Goal: Information Seeking & Learning: Learn about a topic

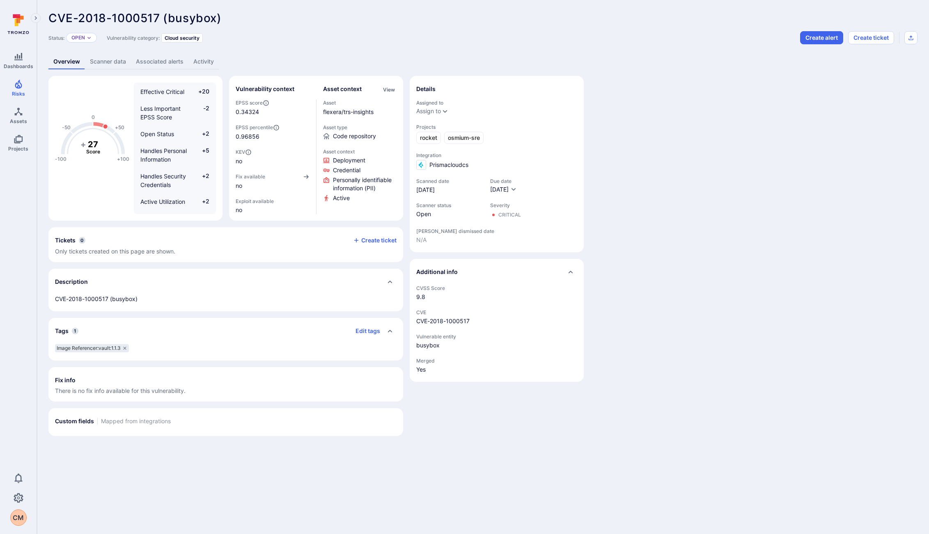
scroll to position [90, 0]
click at [20, 153] on link "Projects" at bounding box center [18, 143] width 37 height 24
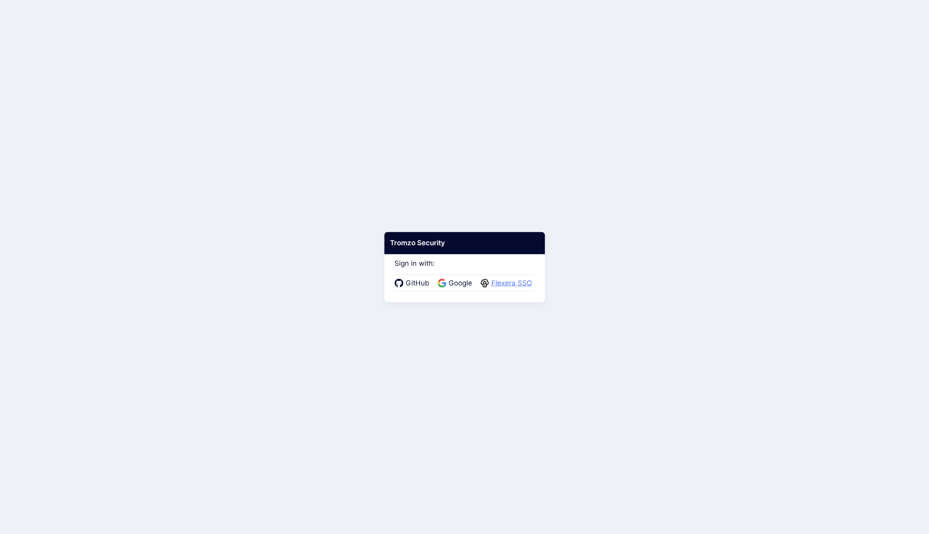
click at [509, 284] on span "Flexera SSO" at bounding box center [512, 283] width 46 height 11
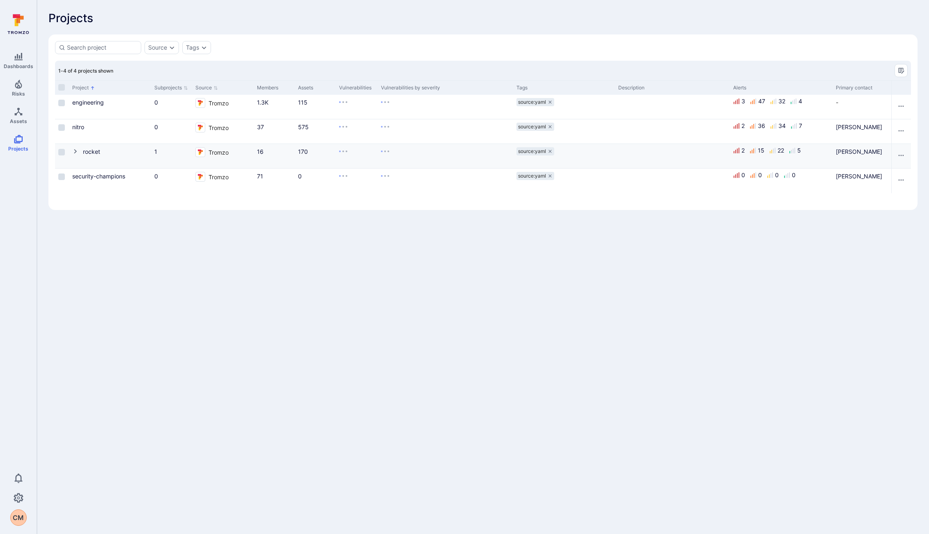
click at [96, 156] on div "rocket" at bounding box center [91, 151] width 17 height 9
click at [76, 151] on icon "Cell for Project" at bounding box center [75, 151] width 3 height 5
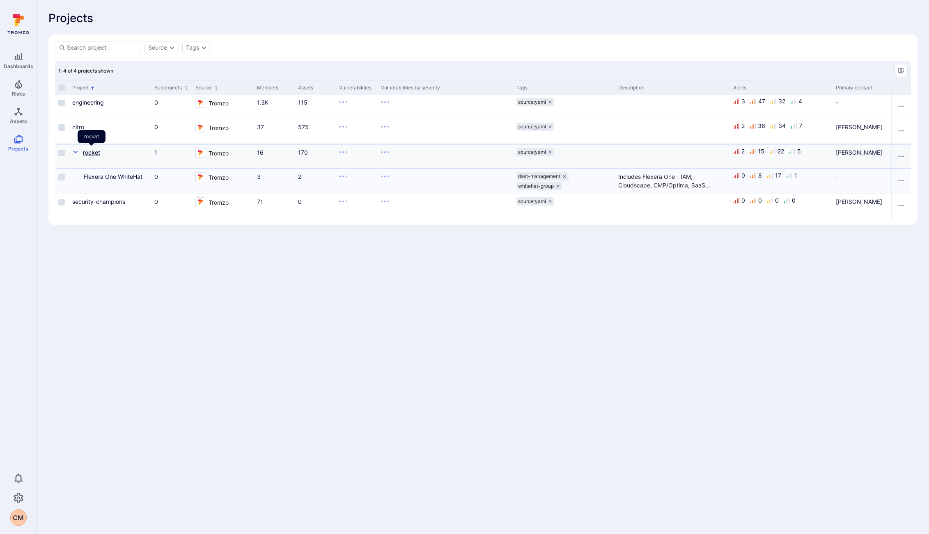
click at [90, 151] on link "rocket" at bounding box center [91, 152] width 17 height 7
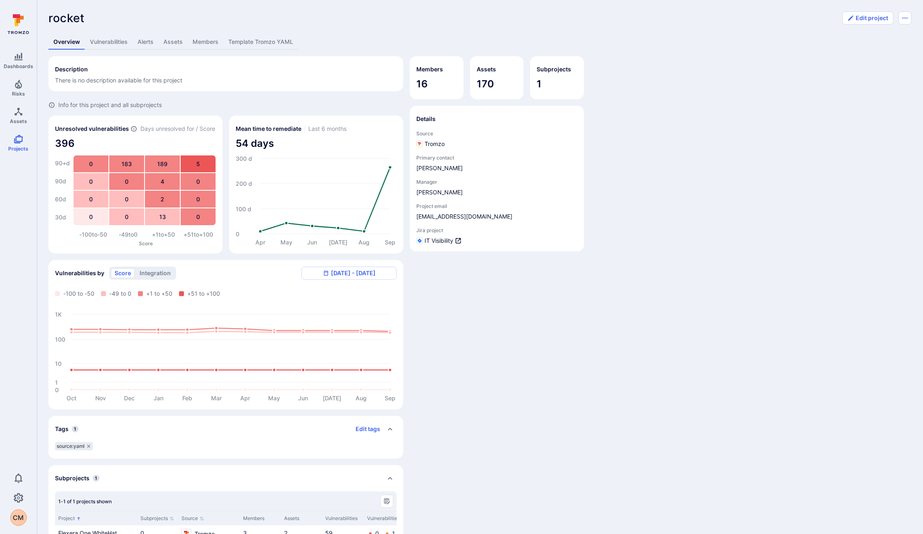
click at [99, 41] on link "Vulnerabilities" at bounding box center [109, 41] width 48 height 15
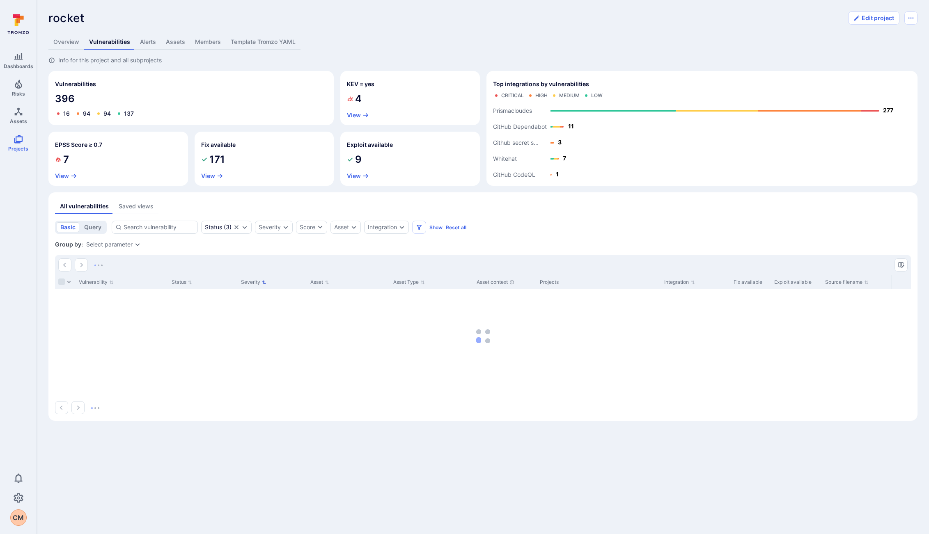
click at [257, 279] on button "Severity" at bounding box center [253, 282] width 25 height 7
click at [257, 280] on button "Severity" at bounding box center [253, 282] width 25 height 7
click at [278, 228] on div "Severity" at bounding box center [270, 227] width 22 height 7
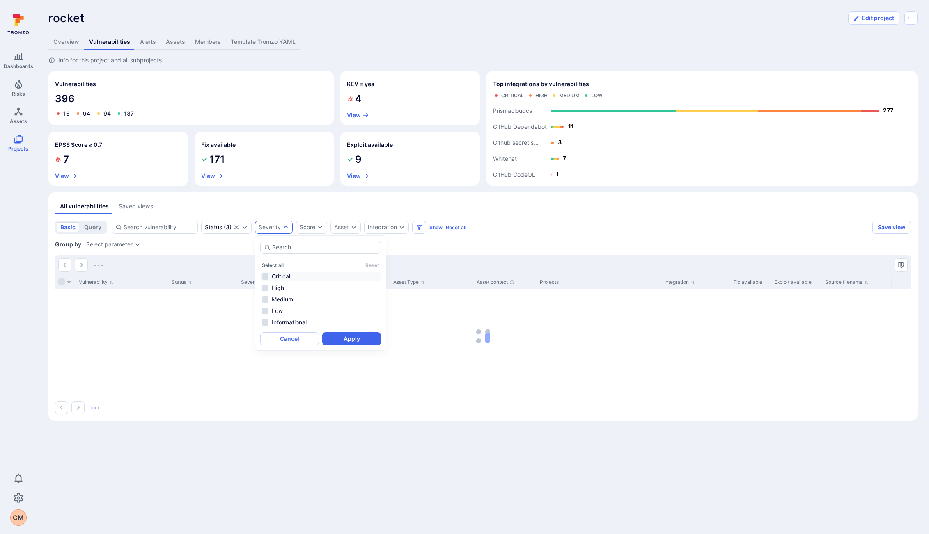
click at [271, 278] on li "Critical" at bounding box center [320, 277] width 121 height 10
click at [355, 343] on button "Apply" at bounding box center [351, 338] width 59 height 13
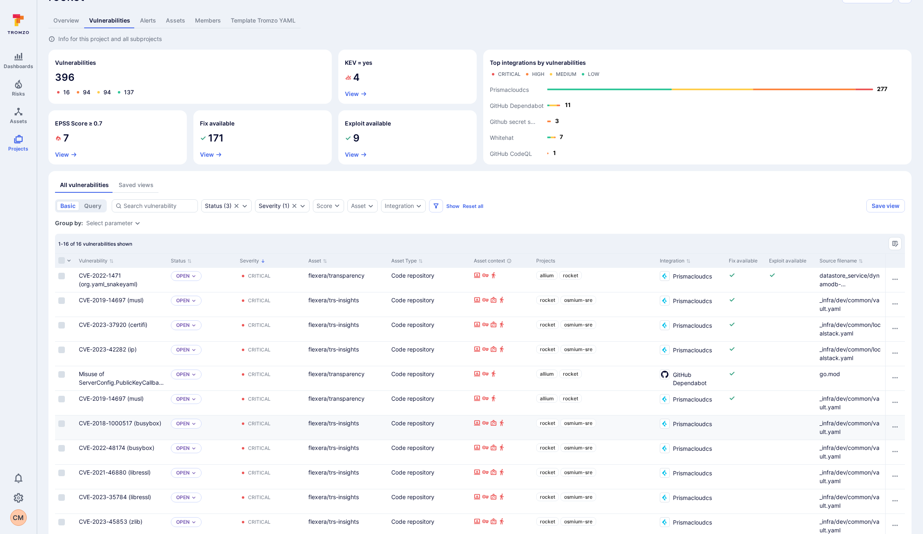
scroll to position [24, 0]
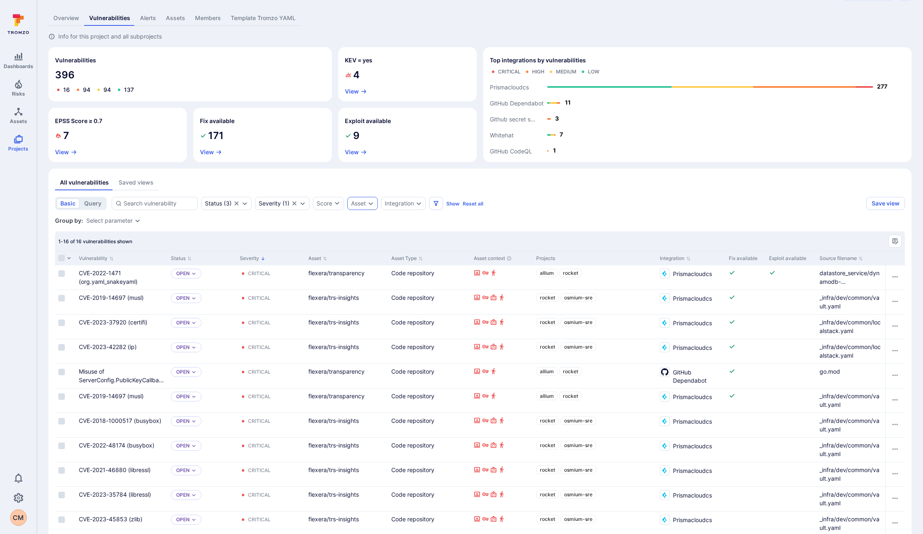
click at [362, 202] on div "Asset" at bounding box center [358, 203] width 15 height 7
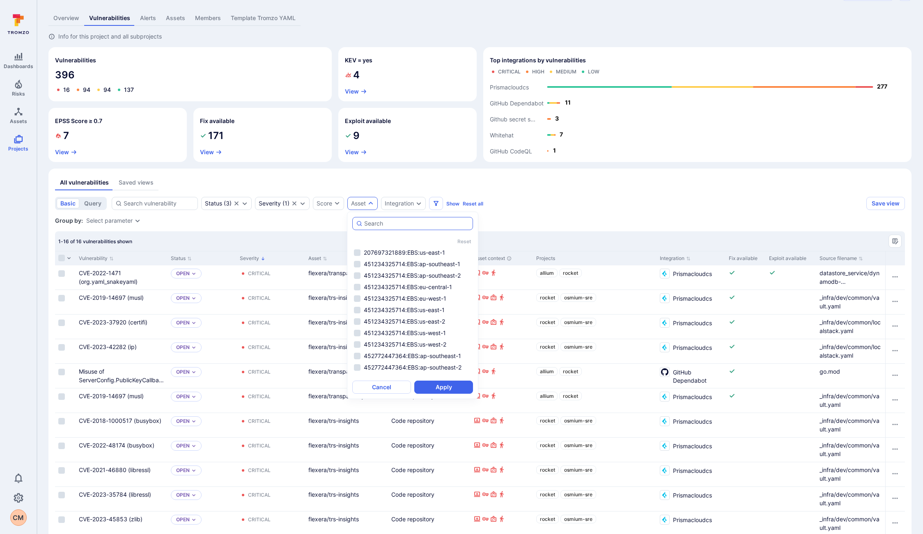
click at [379, 224] on input "autocomplete options" at bounding box center [416, 224] width 105 height 8
click at [402, 251] on li "flexera/trs-insights" at bounding box center [412, 253] width 121 height 10
type input "trs-insights"
click at [438, 390] on button "Apply" at bounding box center [443, 387] width 59 height 13
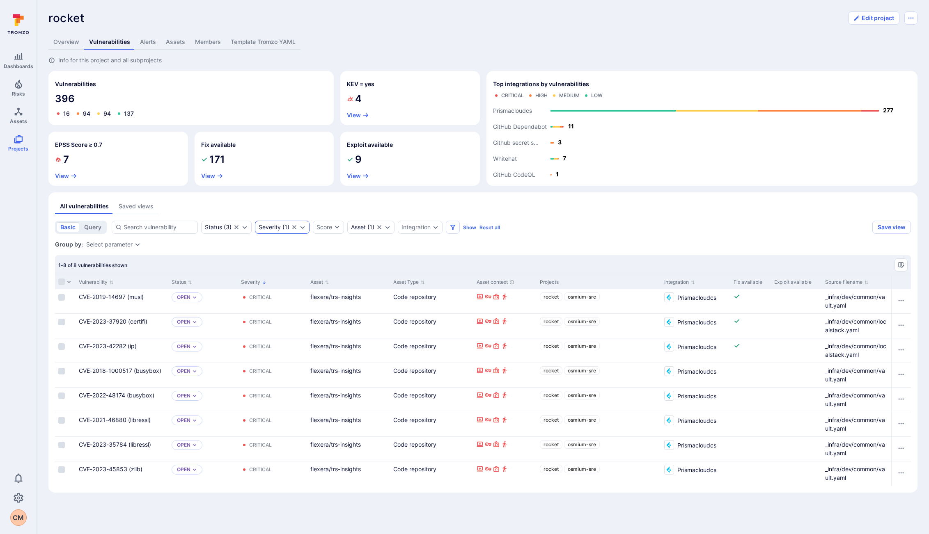
click at [289, 230] on div "Severity ( 1 )" at bounding box center [274, 227] width 31 height 7
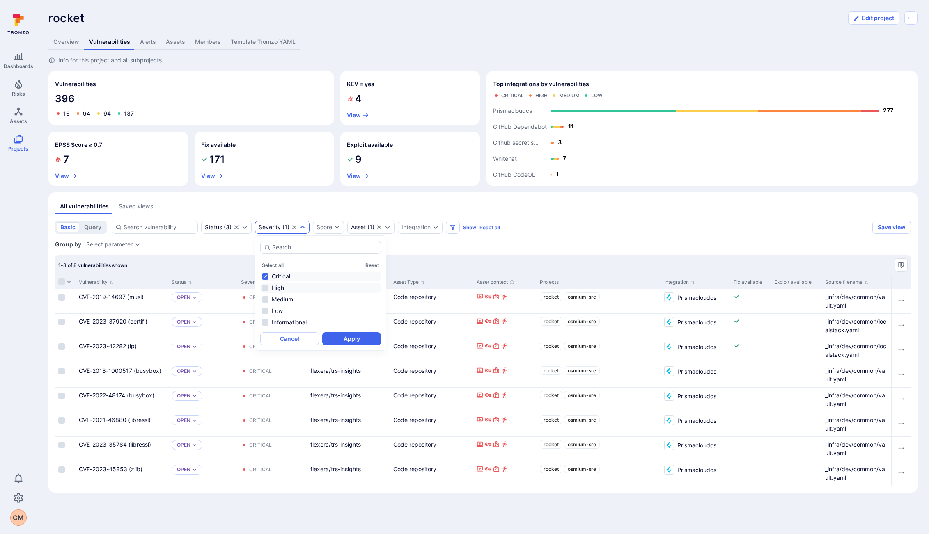
click at [284, 289] on li "High" at bounding box center [320, 288] width 121 height 10
click at [280, 278] on li "Critical" at bounding box center [320, 277] width 121 height 10
click at [361, 341] on button "Apply" at bounding box center [351, 338] width 59 height 13
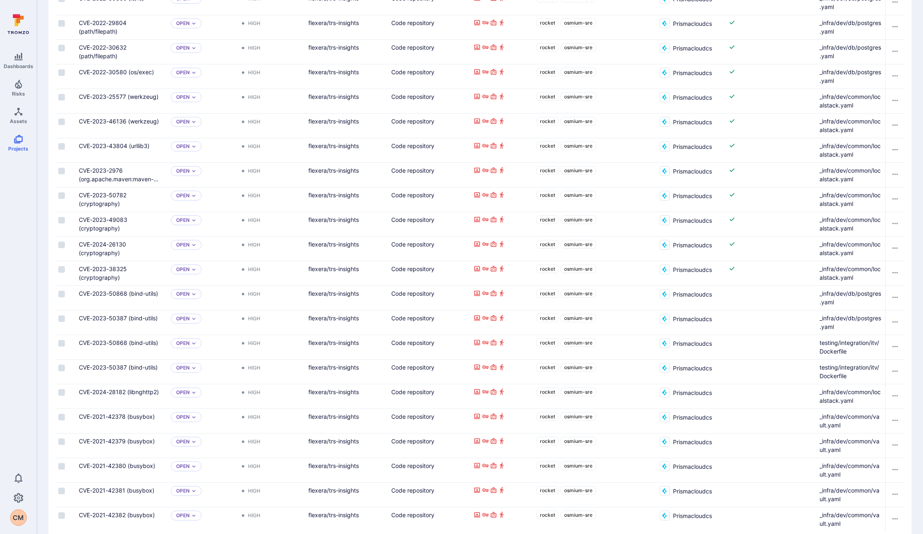
scroll to position [1021, 0]
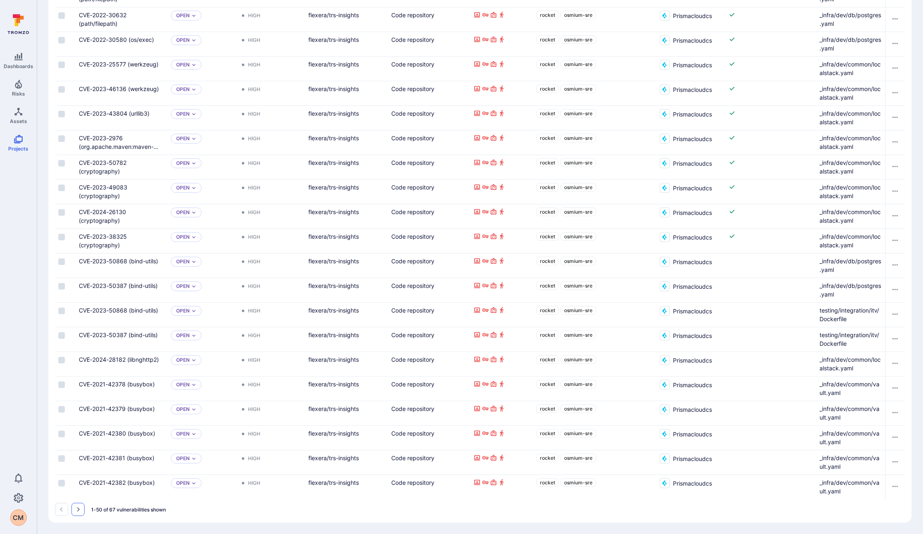
click at [77, 511] on icon "Go to the next page" at bounding box center [78, 509] width 7 height 7
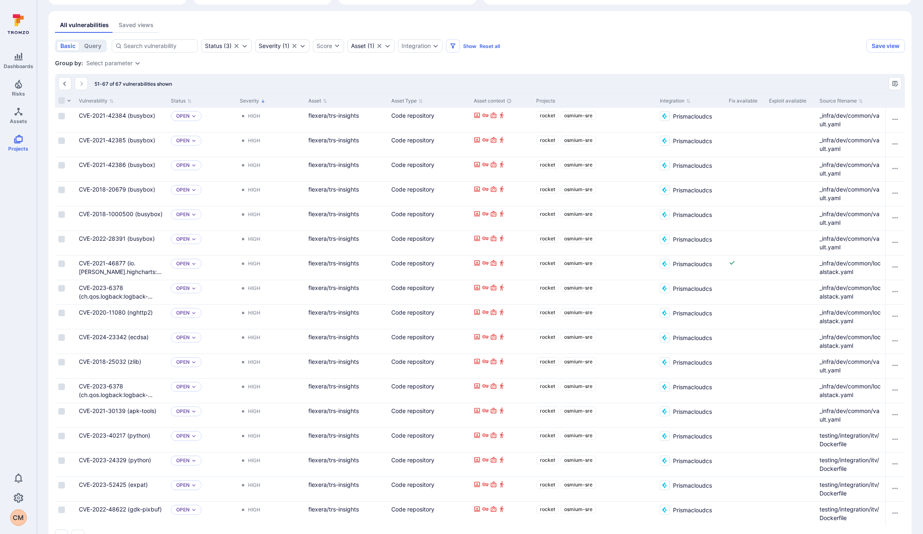
scroll to position [208, 0]
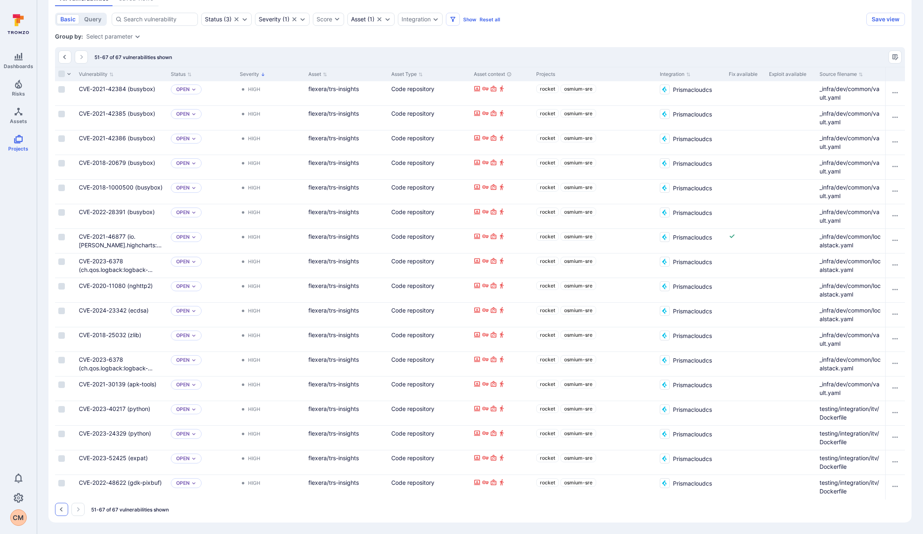
click at [64, 509] on icon "Go to the previous page" at bounding box center [61, 509] width 7 height 7
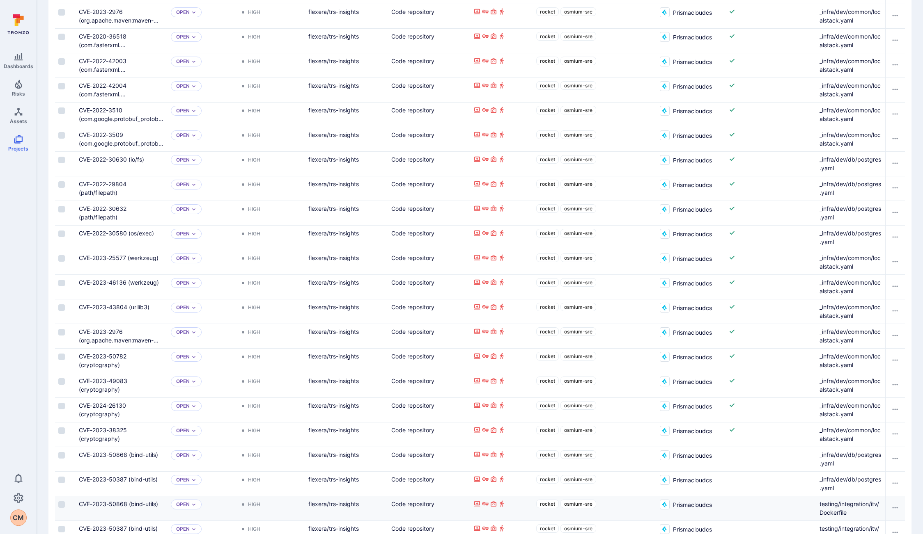
scroll to position [1021, 0]
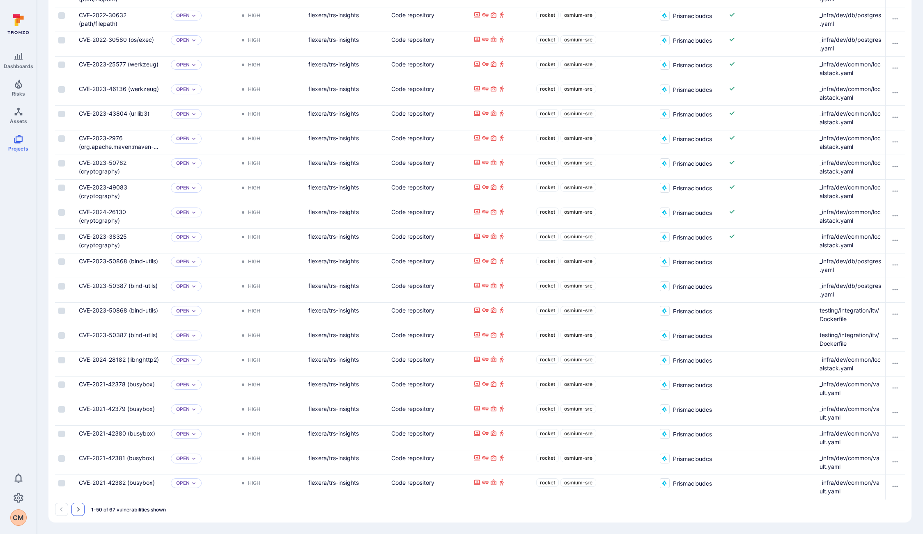
click at [79, 510] on icon "Go to the next page" at bounding box center [78, 510] width 3 height 5
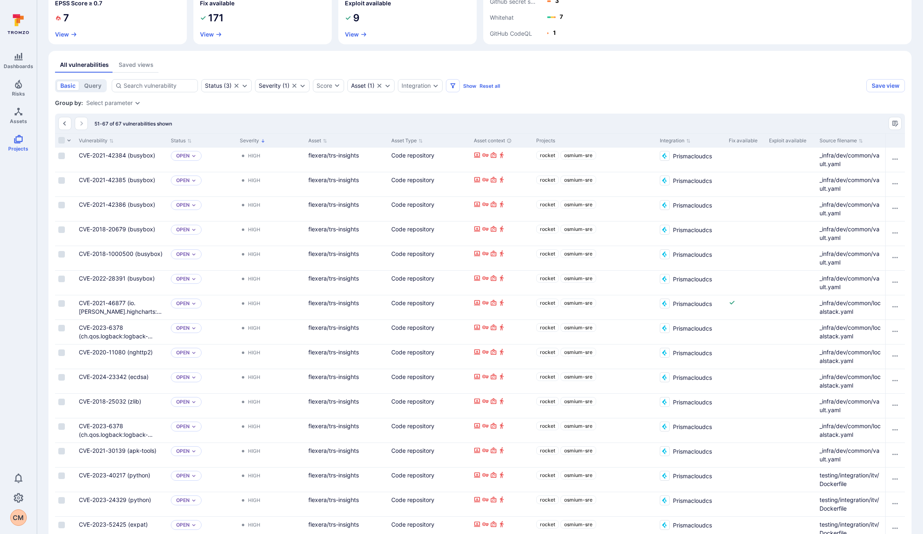
scroll to position [208, 0]
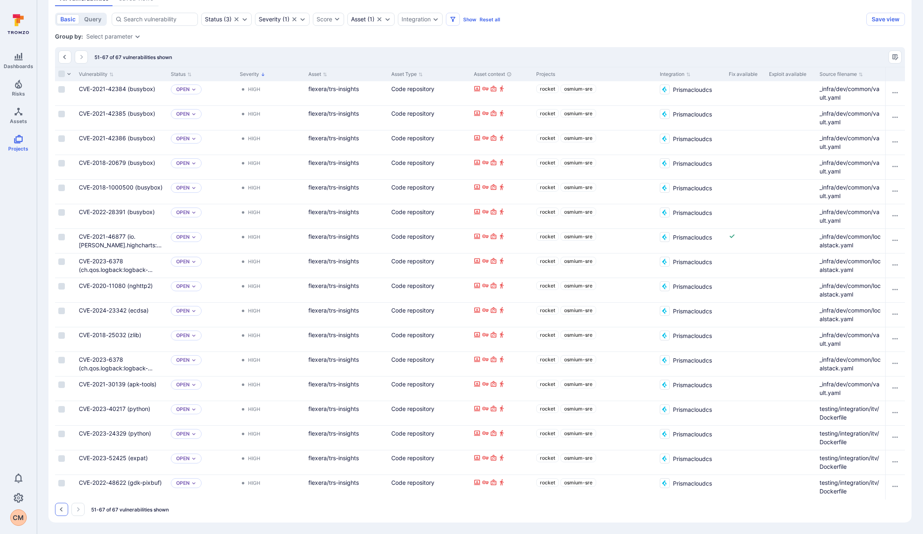
click at [61, 514] on button "Go to the previous page" at bounding box center [61, 509] width 13 height 13
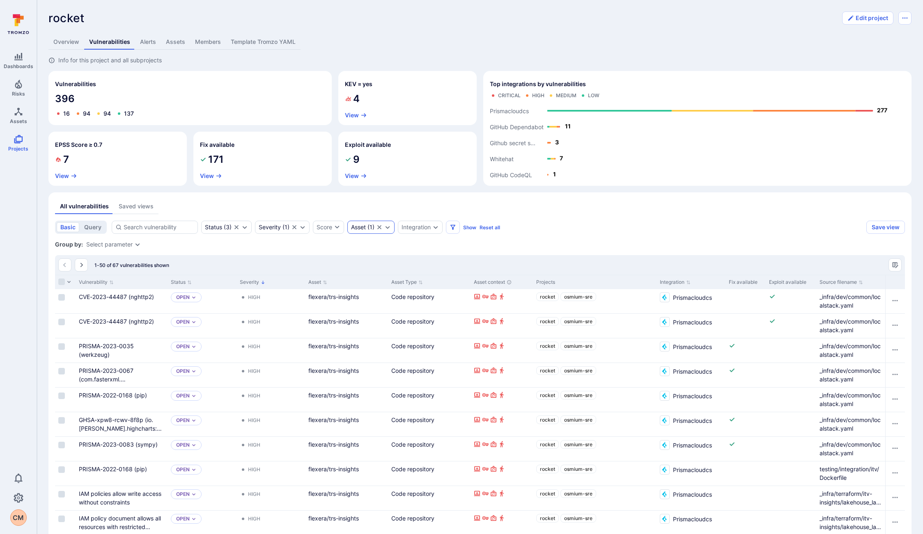
click at [360, 228] on div "Asset" at bounding box center [358, 227] width 15 height 7
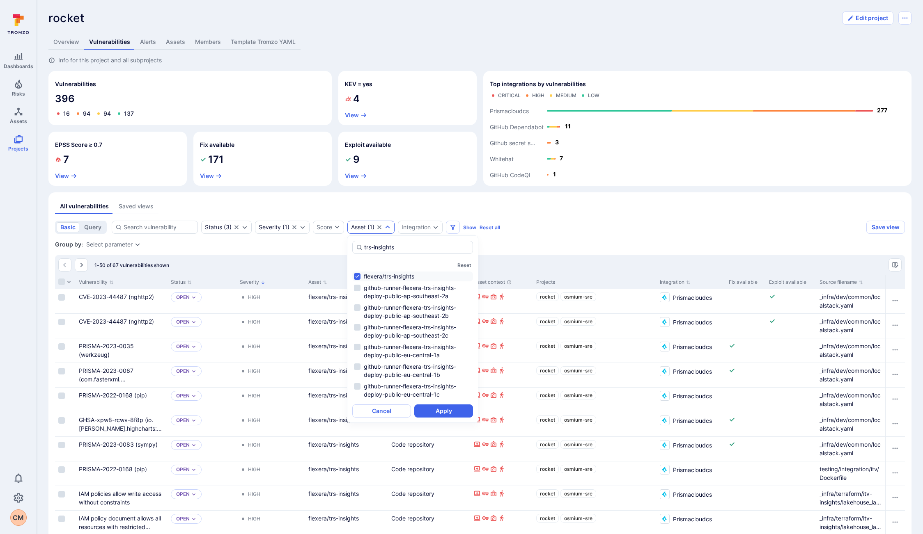
click at [360, 228] on div "Asset" at bounding box center [358, 227] width 15 height 7
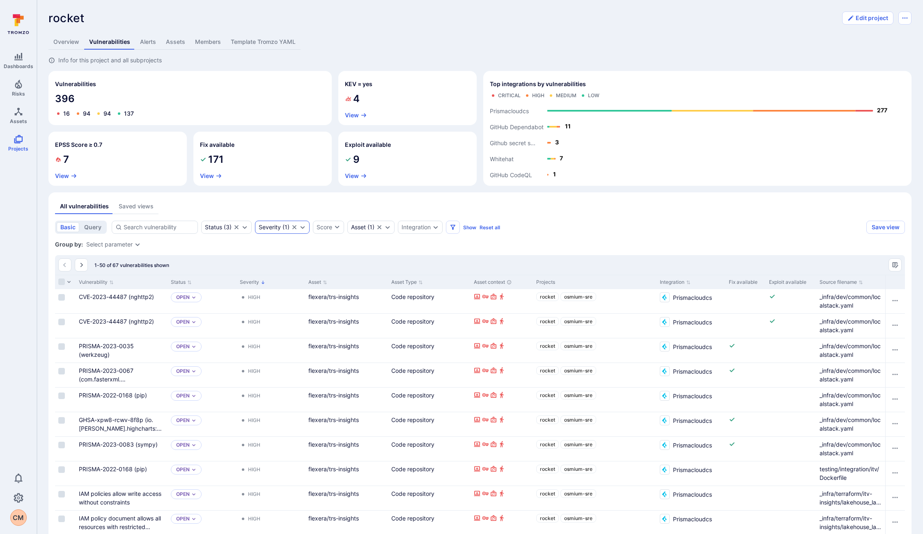
click at [280, 229] on div "Severity" at bounding box center [270, 227] width 22 height 7
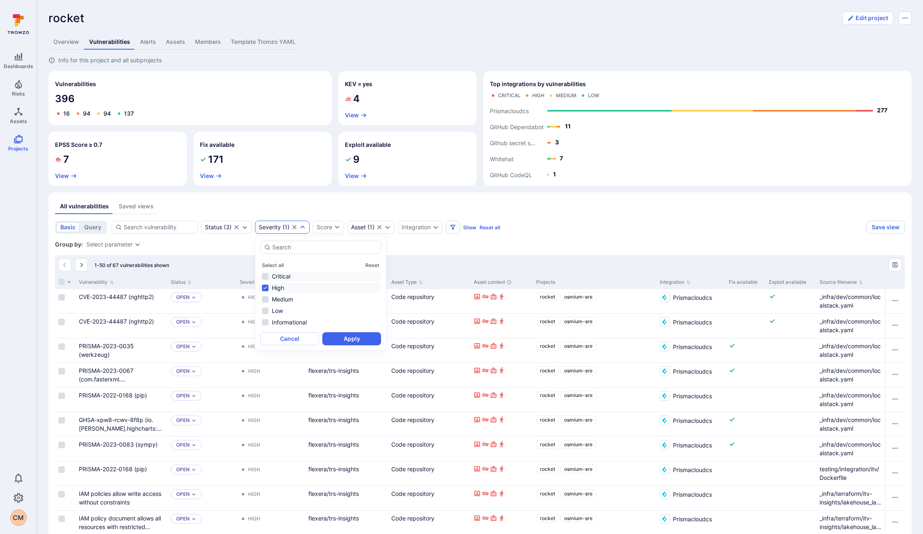
click at [271, 273] on li "Critical" at bounding box center [320, 277] width 121 height 10
click at [337, 341] on button "Apply" at bounding box center [351, 338] width 59 height 13
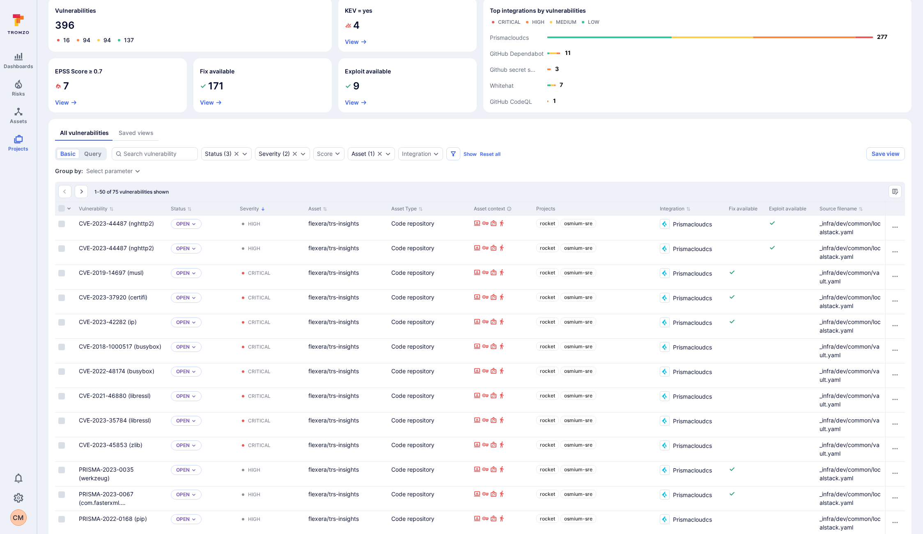
scroll to position [75, 0]
click at [841, 207] on button "Source filename" at bounding box center [841, 207] width 44 height 7
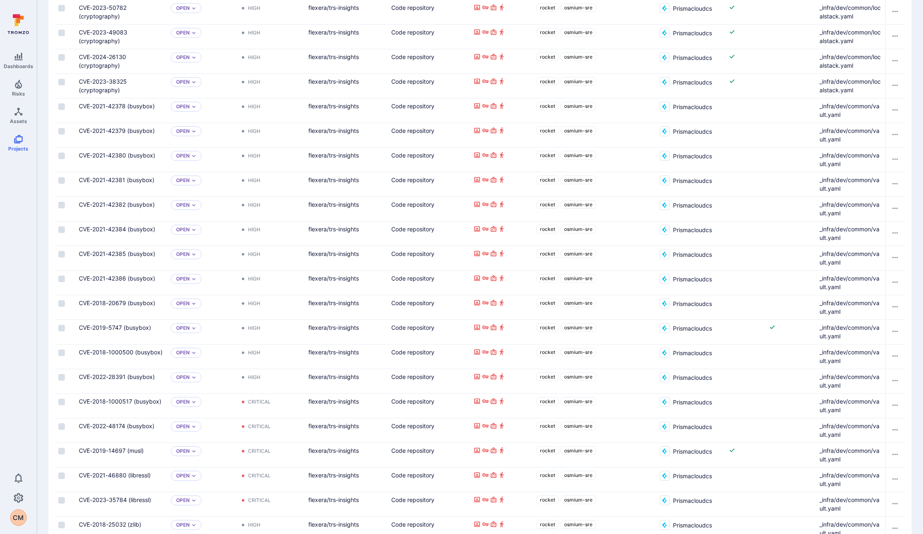
scroll to position [1021, 0]
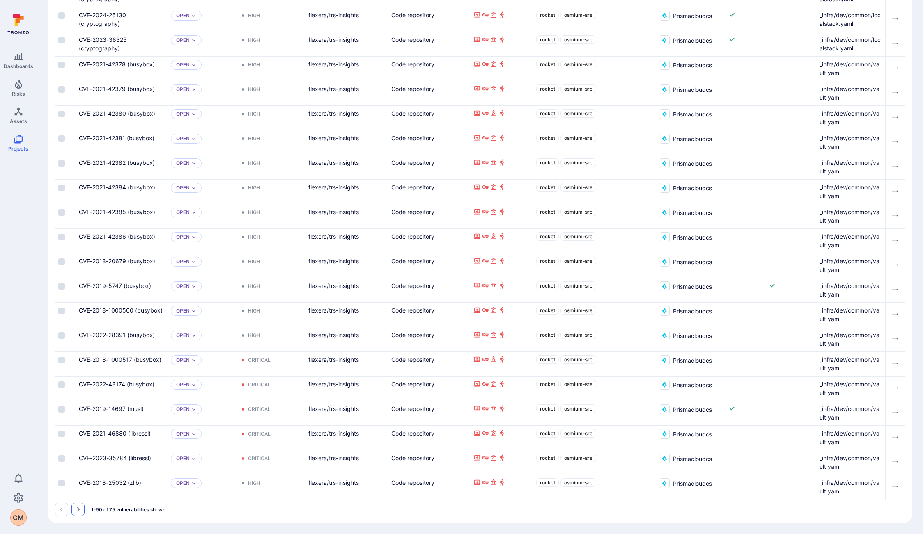
click at [78, 513] on button "Go to the next page" at bounding box center [77, 509] width 13 height 13
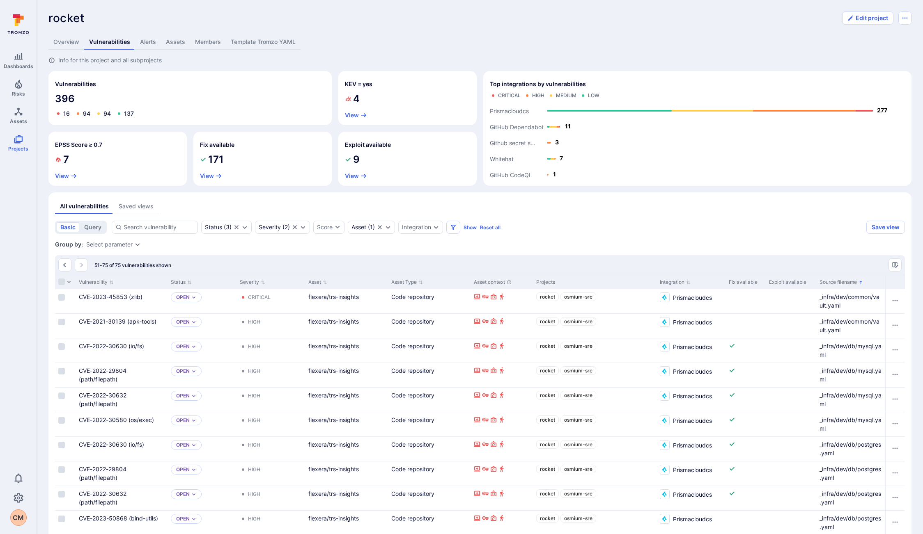
scroll to position [3, 0]
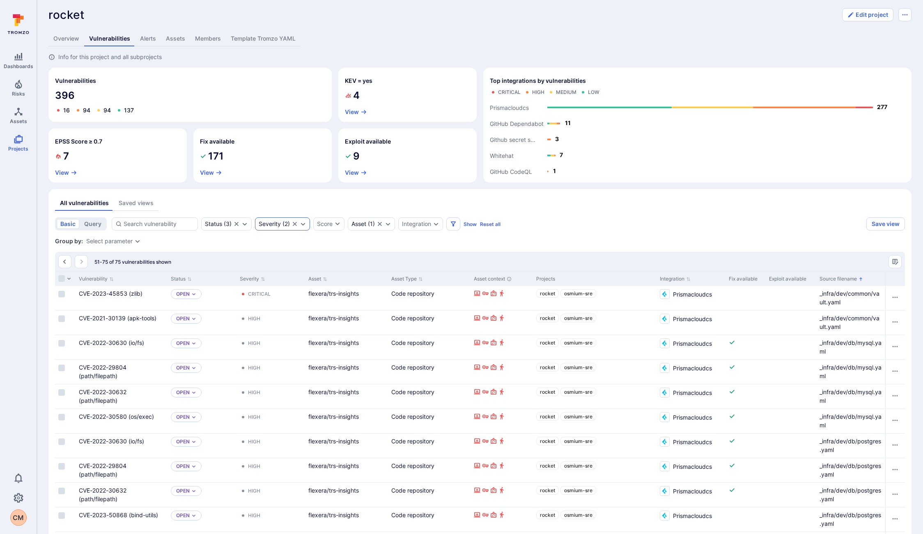
click at [276, 224] on div "Severity" at bounding box center [270, 224] width 22 height 7
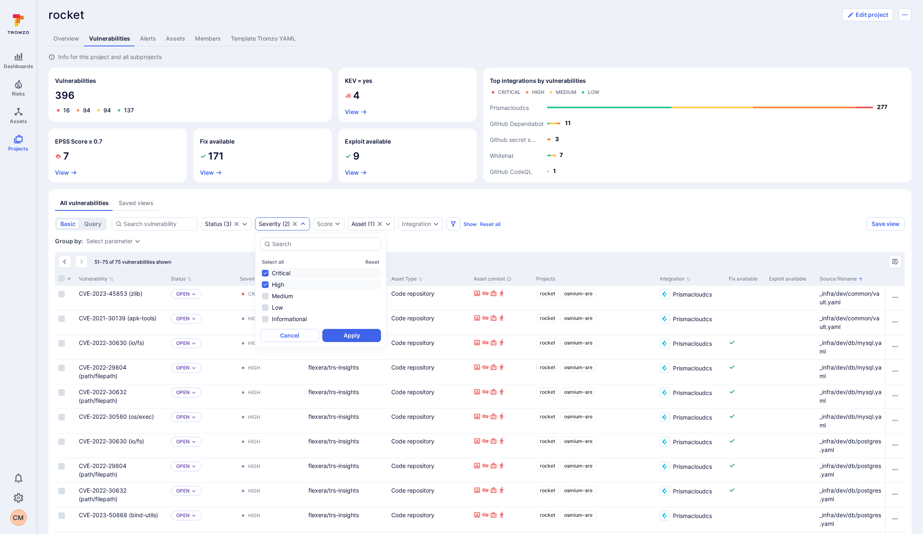
click at [277, 283] on li "High" at bounding box center [320, 285] width 121 height 10
click at [357, 338] on button "Apply" at bounding box center [351, 335] width 59 height 13
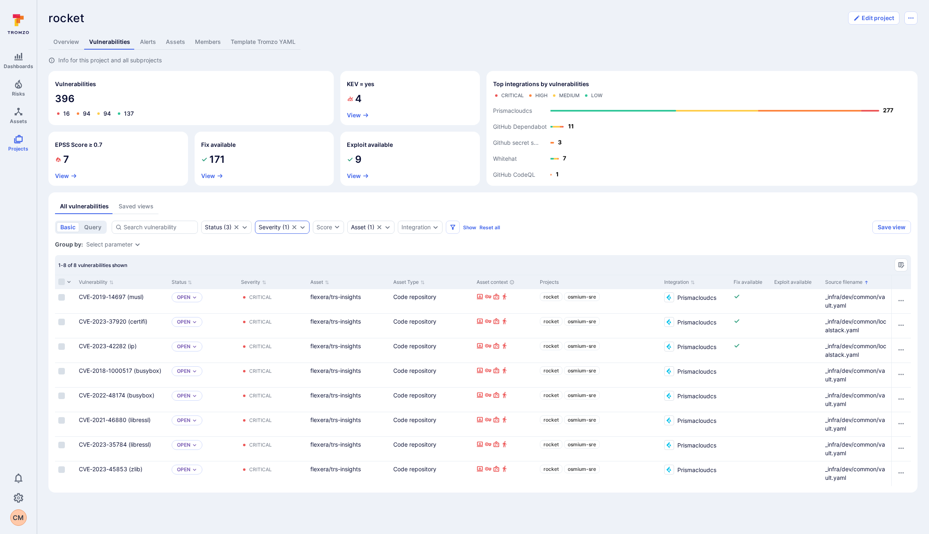
click at [291, 227] on icon "Clear selection" at bounding box center [294, 227] width 7 height 7
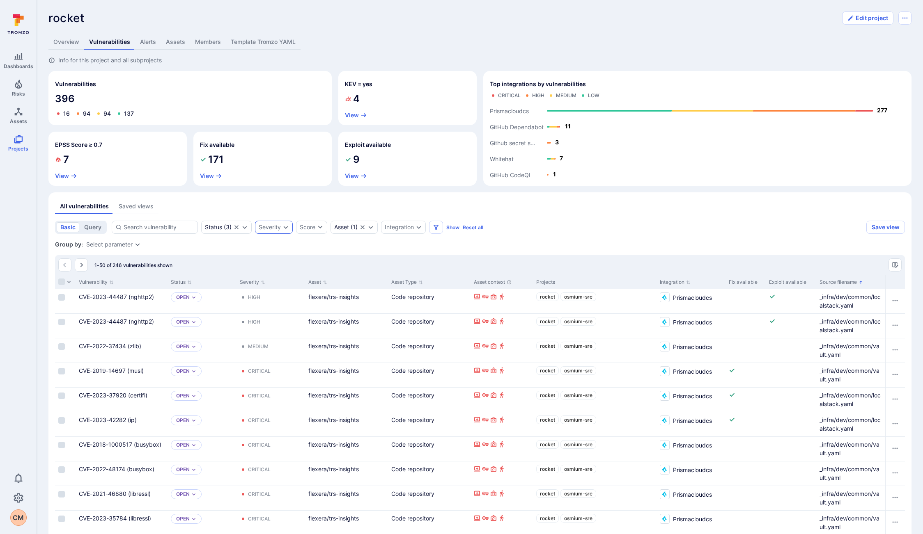
scroll to position [0, 0]
click at [280, 230] on div "Severity" at bounding box center [270, 227] width 22 height 7
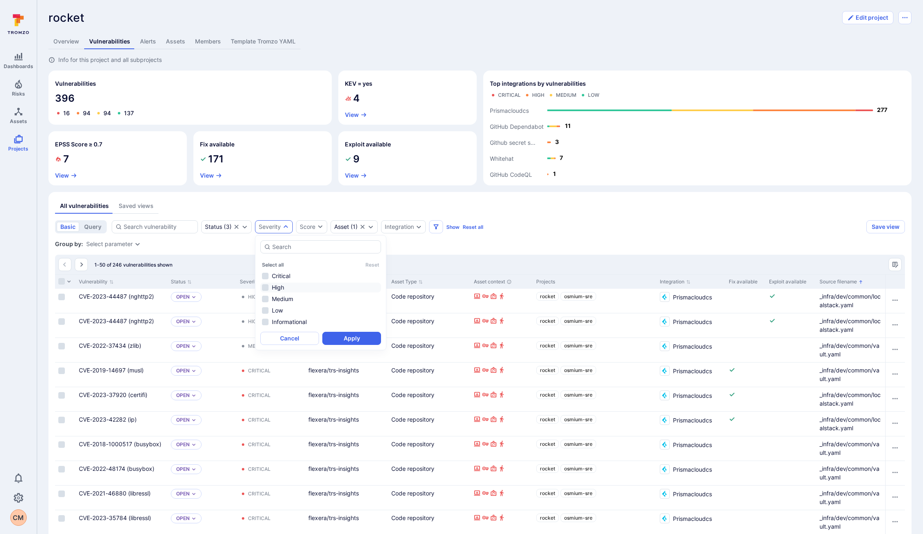
click at [282, 286] on li "High" at bounding box center [320, 288] width 121 height 10
click at [357, 339] on button "Apply" at bounding box center [351, 338] width 59 height 13
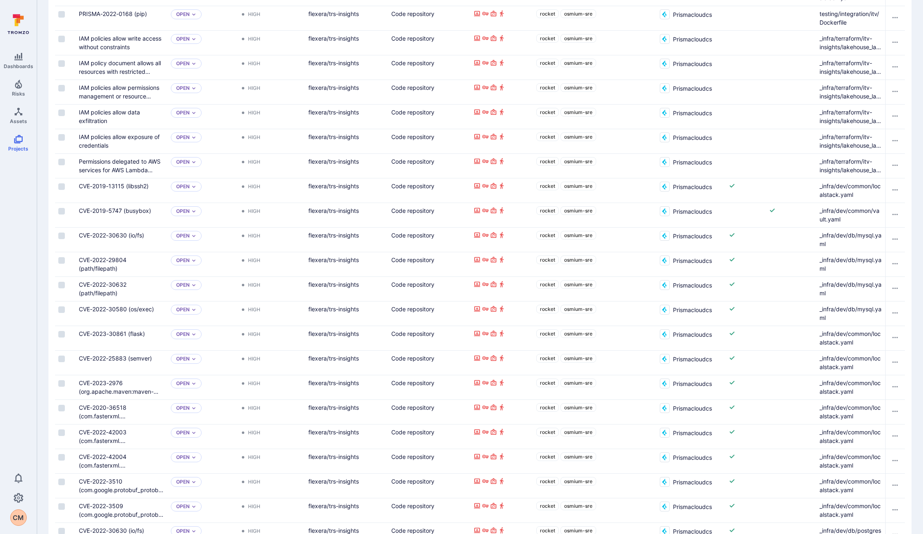
scroll to position [366, 0]
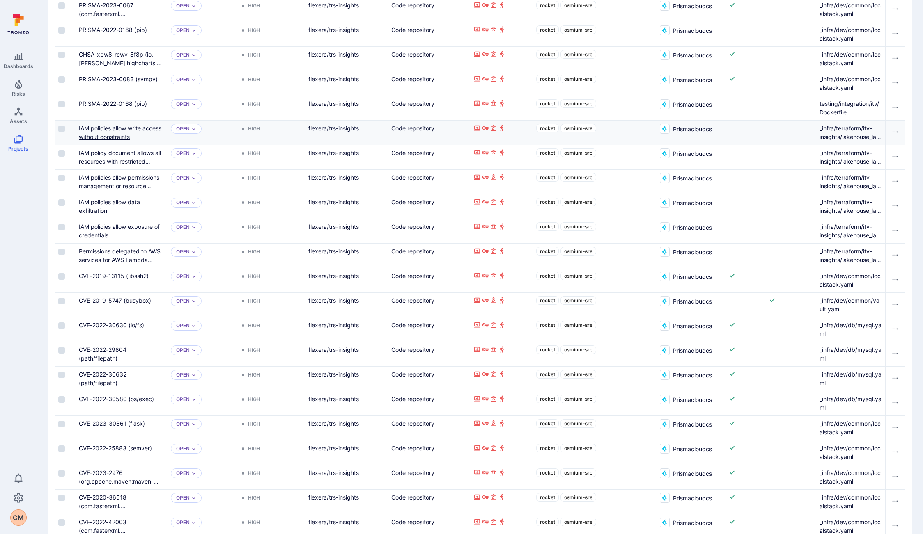
click at [112, 129] on link "IAM policies allow write access without constraints" at bounding box center [120, 133] width 82 height 16
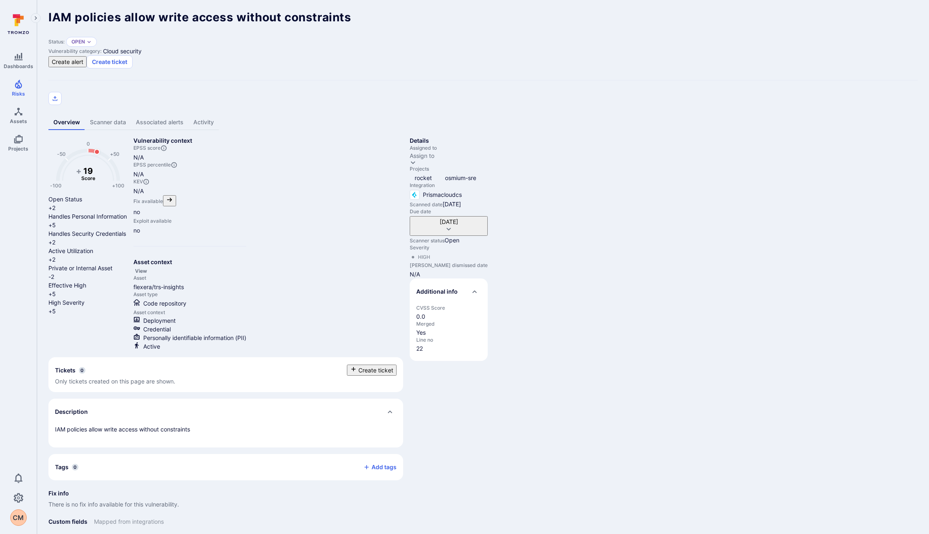
click at [179, 501] on span "There is no fix info available for this vulnerability." at bounding box center [113, 504] width 131 height 7
click at [112, 115] on link "Scanner data" at bounding box center [108, 122] width 46 height 15
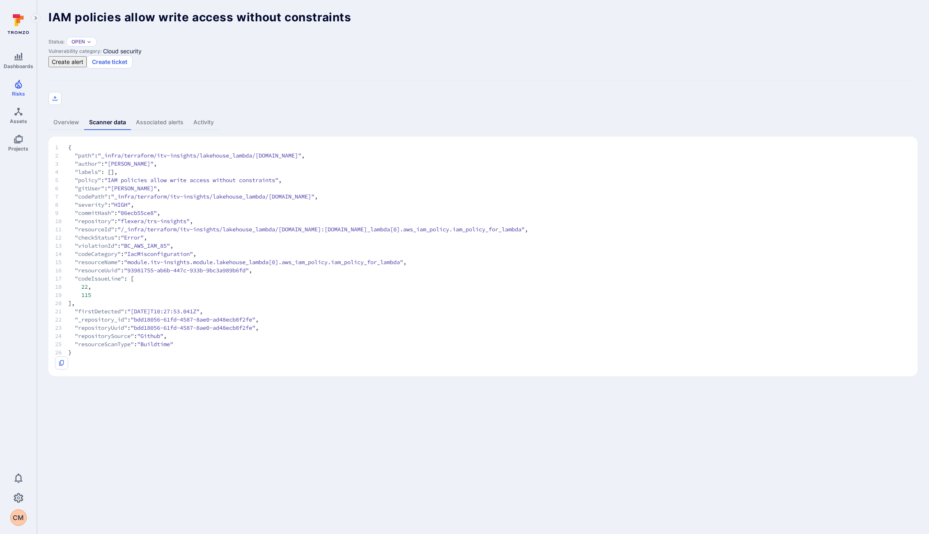
click at [172, 115] on link "Associated alerts" at bounding box center [159, 122] width 57 height 15
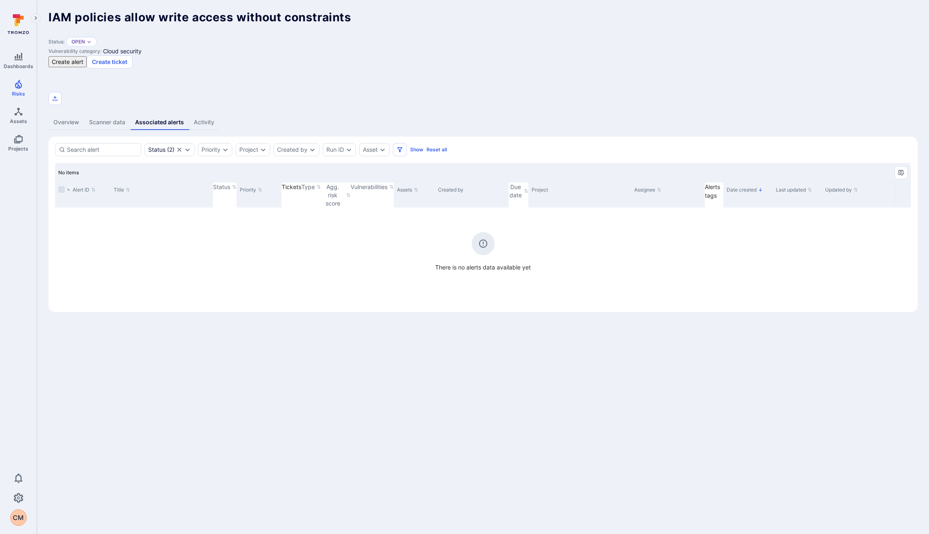
click at [206, 115] on link "Activity" at bounding box center [204, 122] width 30 height 15
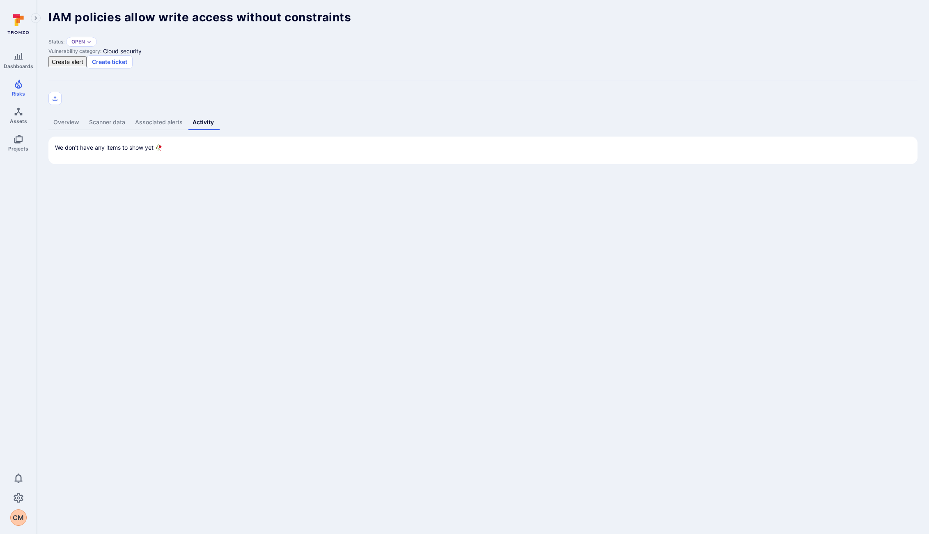
click at [115, 115] on link "Scanner data" at bounding box center [107, 122] width 46 height 15
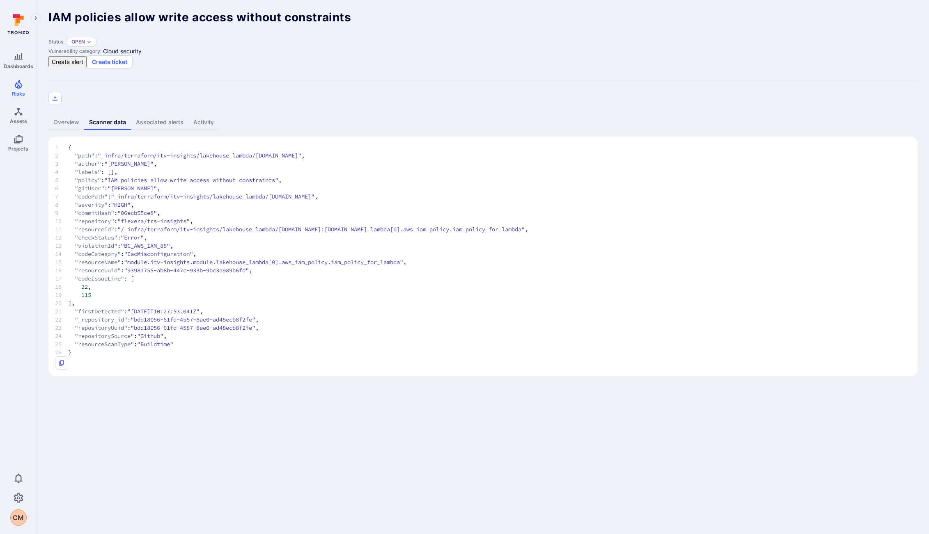
click at [58, 115] on link "Overview" at bounding box center [66, 122] width 36 height 15
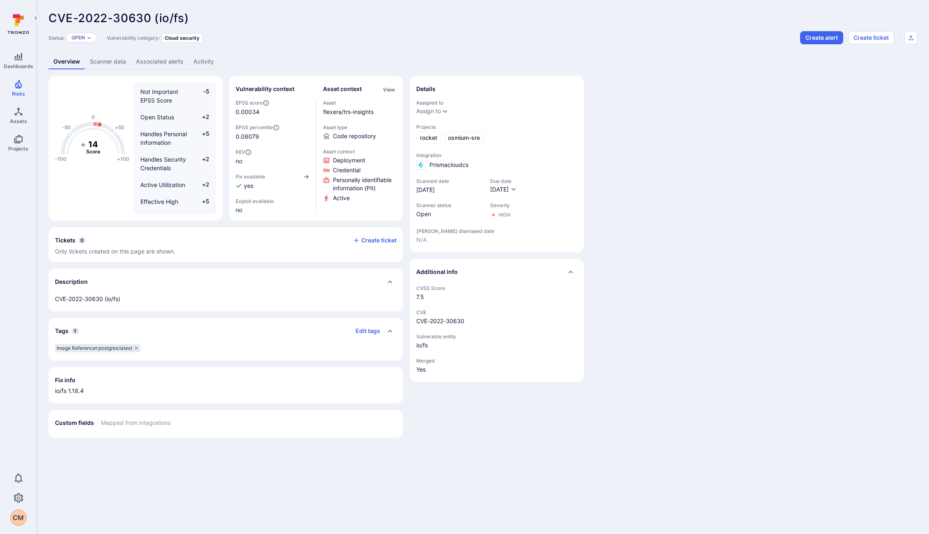
click at [111, 347] on span "Image Referencer:postgres:latest" at bounding box center [95, 348] width 76 height 7
click at [748, 228] on div "-100 -50 0 +50 +100 + 14 Score Not Important EPSS Score -5 Open Status +2 Handl…" at bounding box center [482, 257] width 869 height 362
click at [197, 388] on span "There is no fix info available for this vulnerability." at bounding box center [225, 391] width 341 height 8
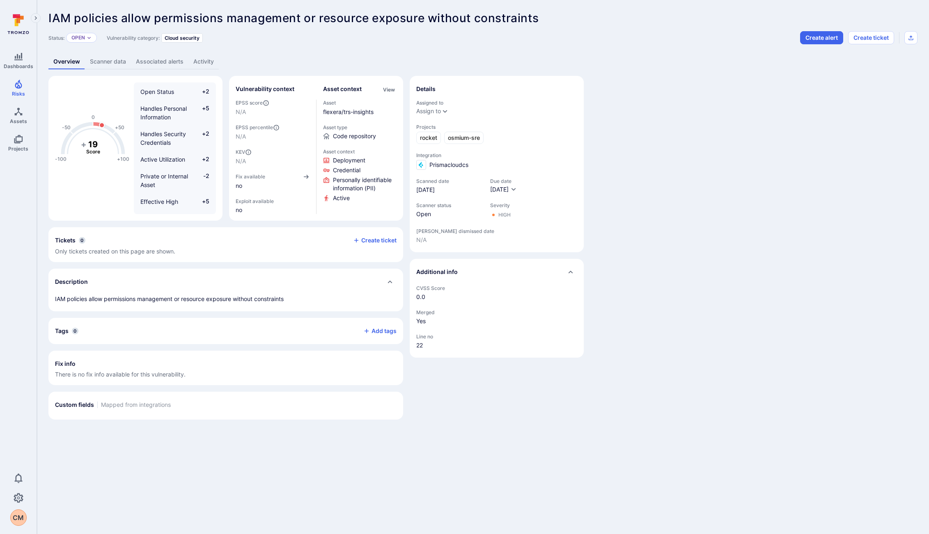
click at [157, 64] on link "Associated alerts" at bounding box center [159, 61] width 57 height 15
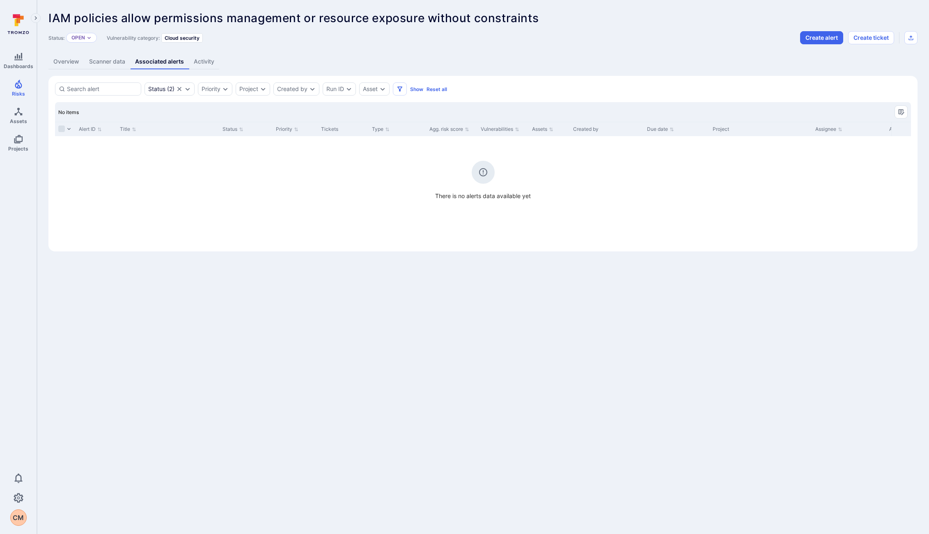
click at [111, 61] on link "Scanner data" at bounding box center [107, 61] width 46 height 15
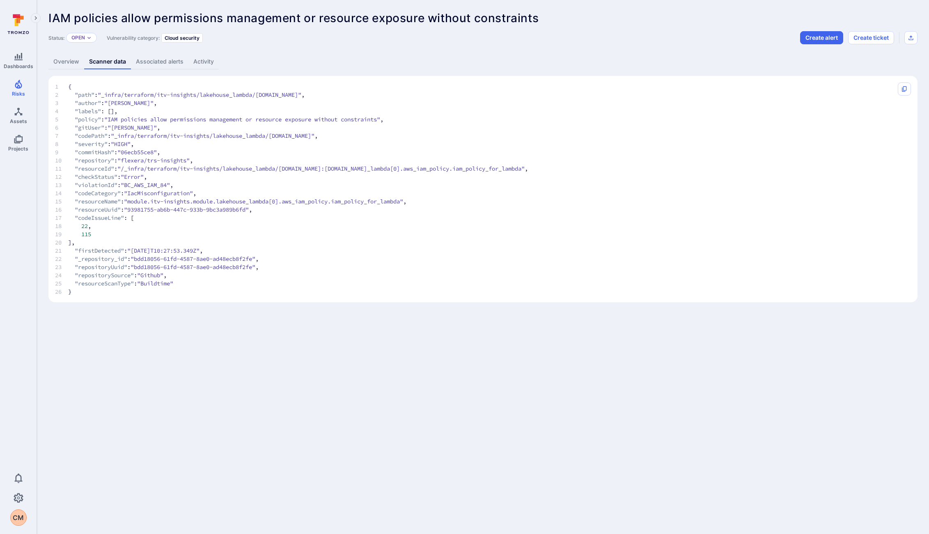
drag, startPoint x: 65, startPoint y: 62, endPoint x: 73, endPoint y: 53, distance: 12.5
click at [65, 62] on link "Overview" at bounding box center [66, 61] width 36 height 15
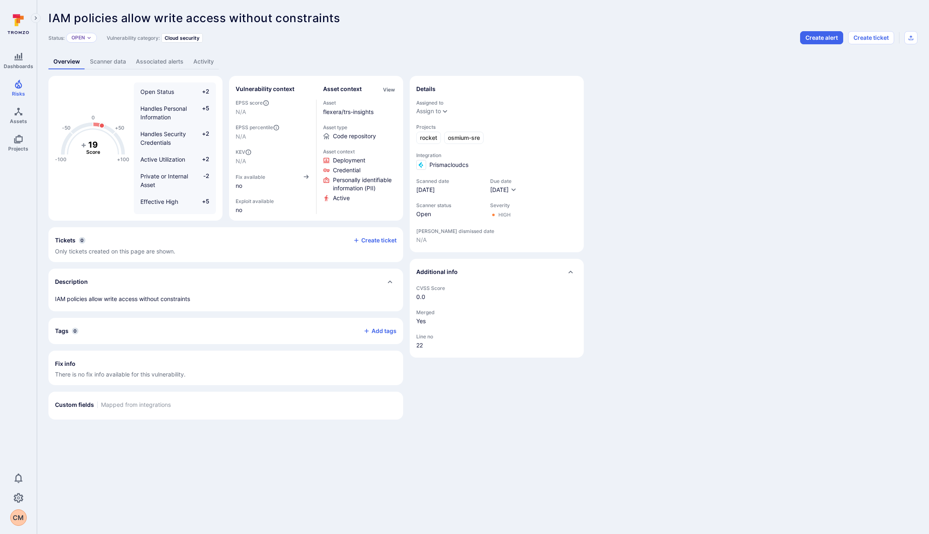
click at [183, 225] on div "-100 -50 0 +50 +100 + 19 Score Open Status +2 Handles Personal Information +5 H…" at bounding box center [225, 248] width 355 height 344
click at [115, 64] on link "Scanner data" at bounding box center [108, 61] width 46 height 15
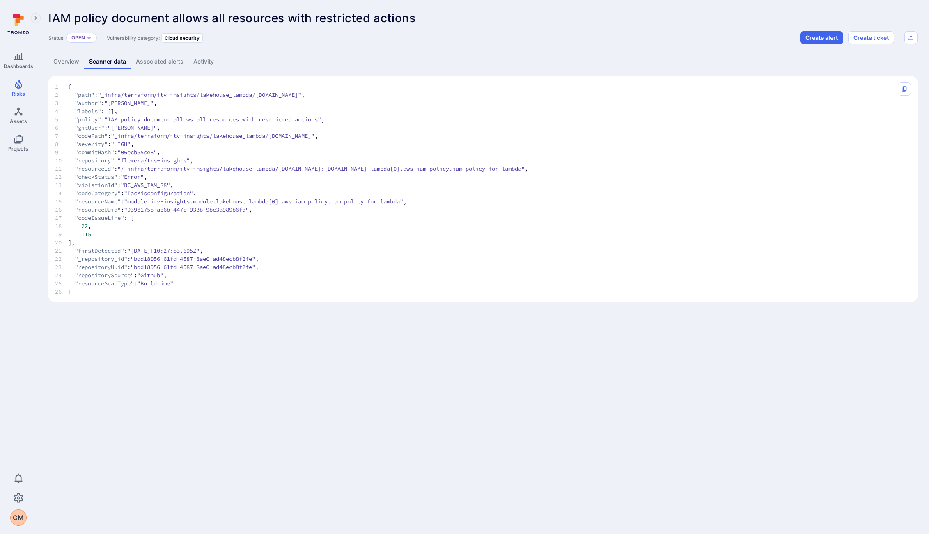
drag, startPoint x: 61, startPoint y: 60, endPoint x: 64, endPoint y: 54, distance: 7.2
click at [61, 60] on link "Overview" at bounding box center [66, 61] width 36 height 15
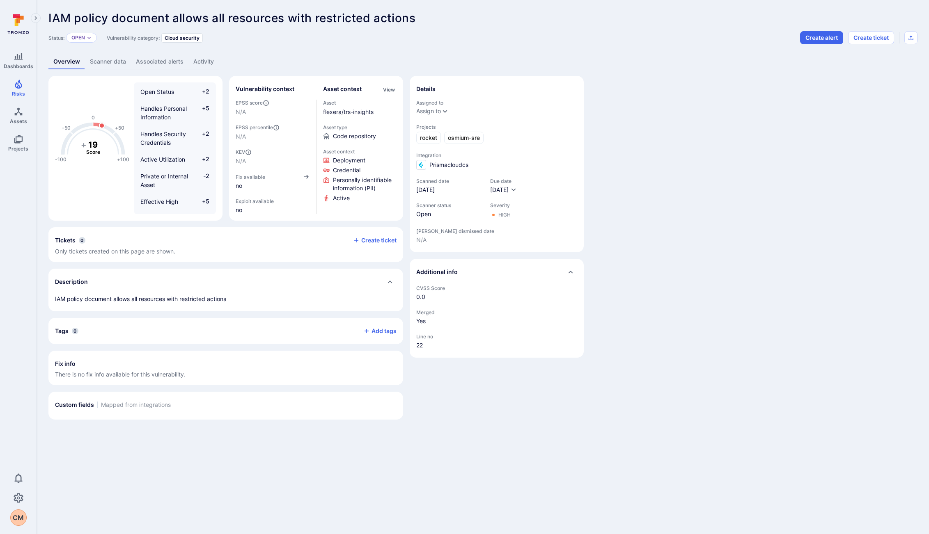
click at [94, 63] on link "Scanner data" at bounding box center [108, 61] width 46 height 15
click at [105, 59] on link "Scanner data" at bounding box center [108, 61] width 46 height 15
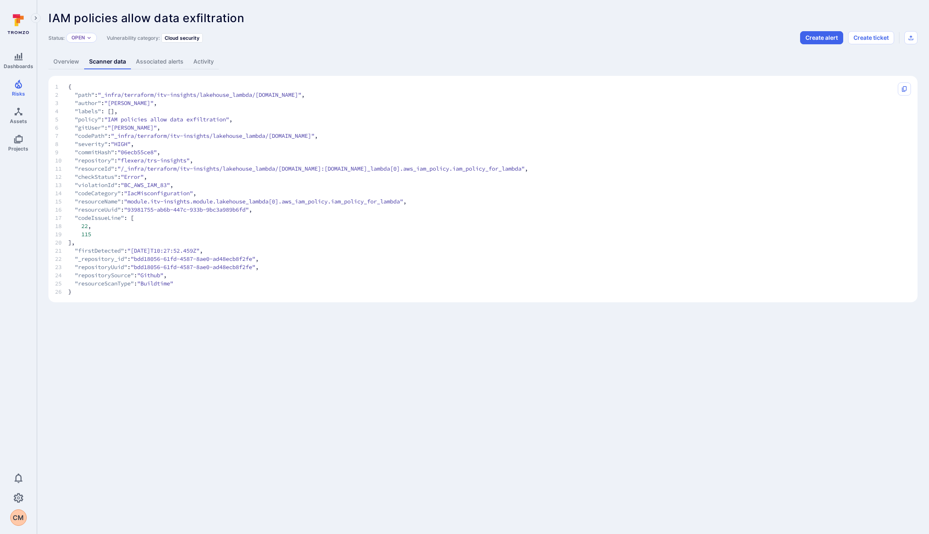
click at [62, 57] on link "Overview" at bounding box center [66, 61] width 36 height 15
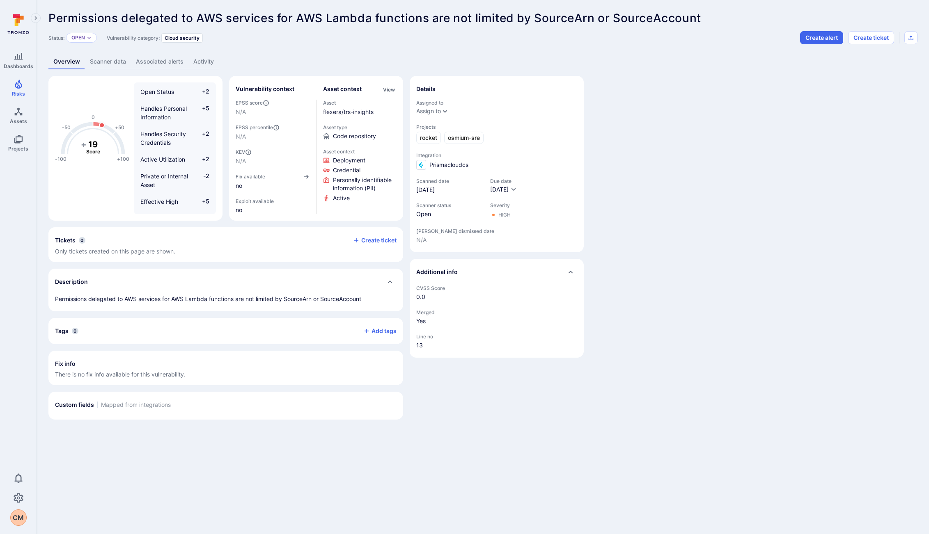
click at [108, 62] on link "Scanner data" at bounding box center [108, 61] width 46 height 15
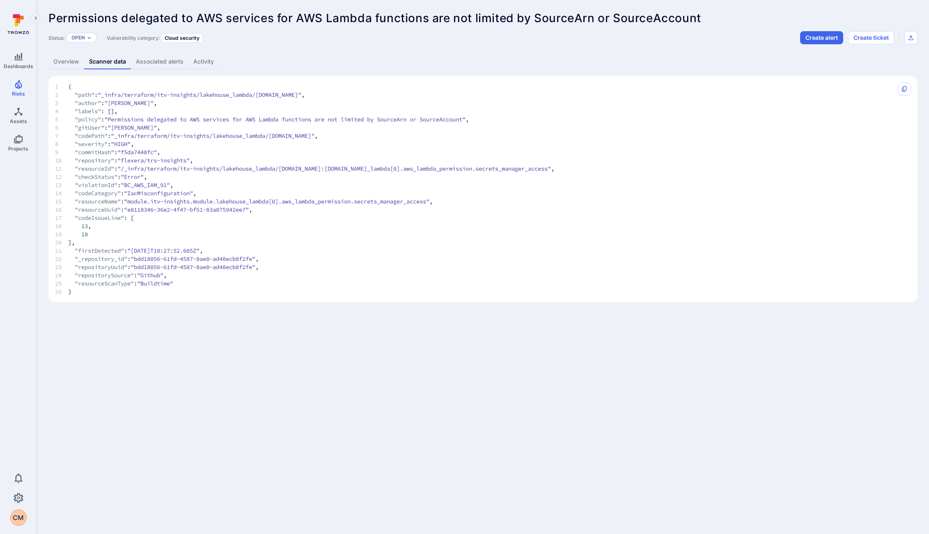
click at [66, 65] on link "Overview" at bounding box center [66, 61] width 36 height 15
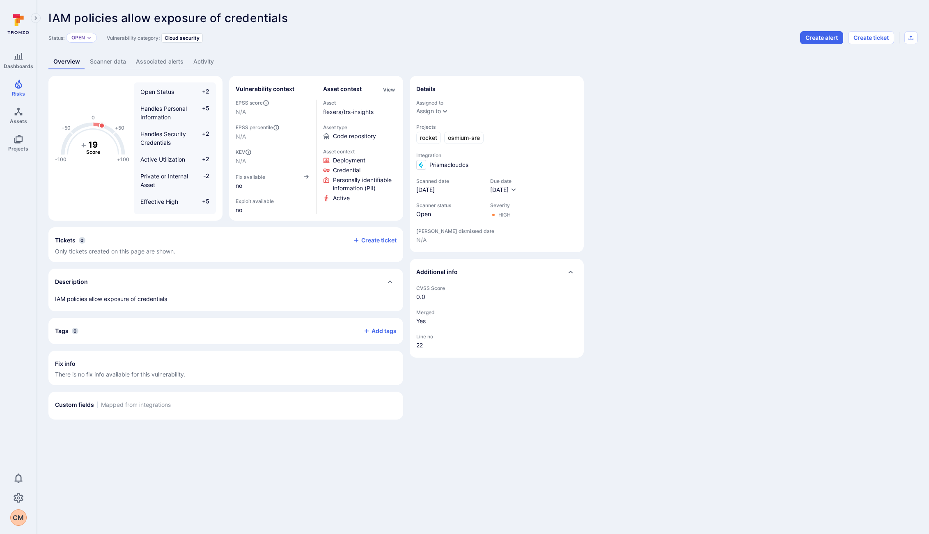
click at [109, 63] on link "Scanner data" at bounding box center [108, 61] width 46 height 15
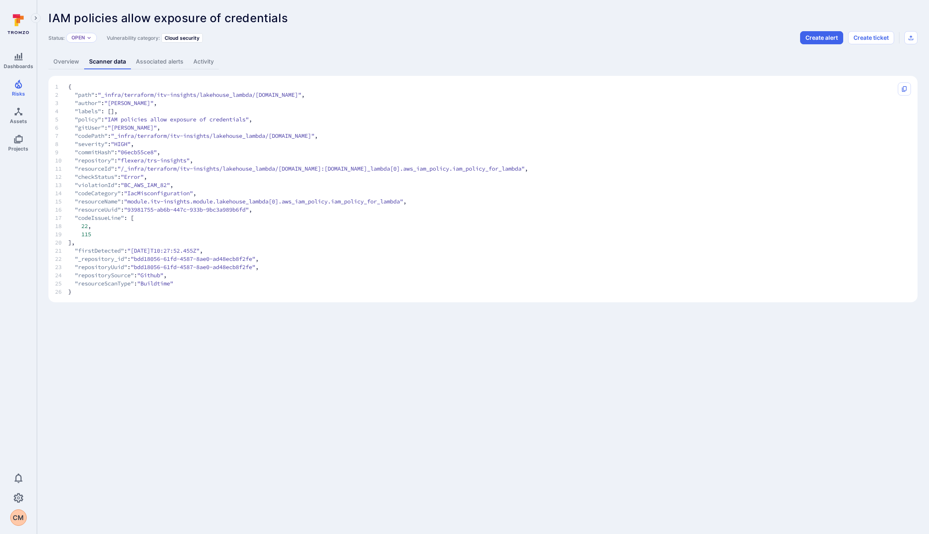
click at [63, 60] on link "Overview" at bounding box center [66, 61] width 36 height 15
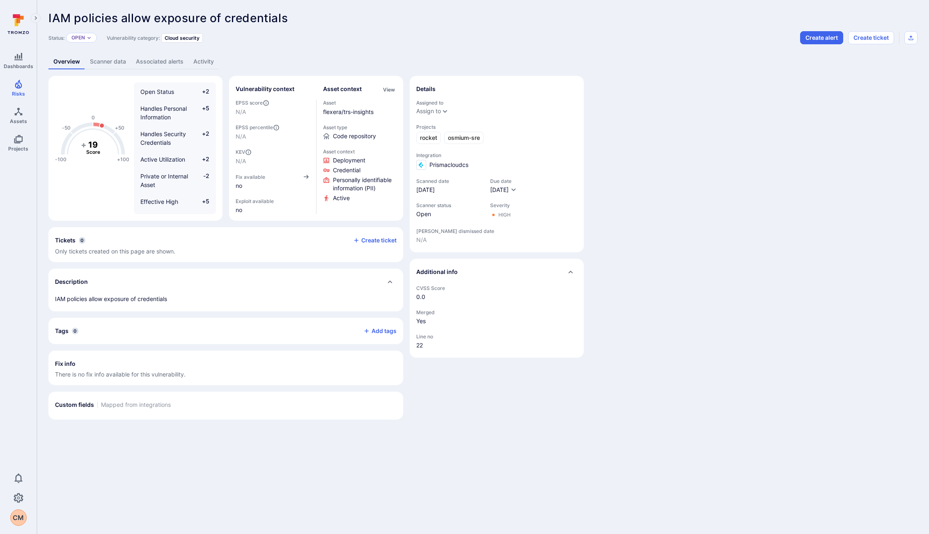
click at [117, 63] on link "Scanner data" at bounding box center [108, 61] width 46 height 15
